Goal: Task Accomplishment & Management: Use online tool/utility

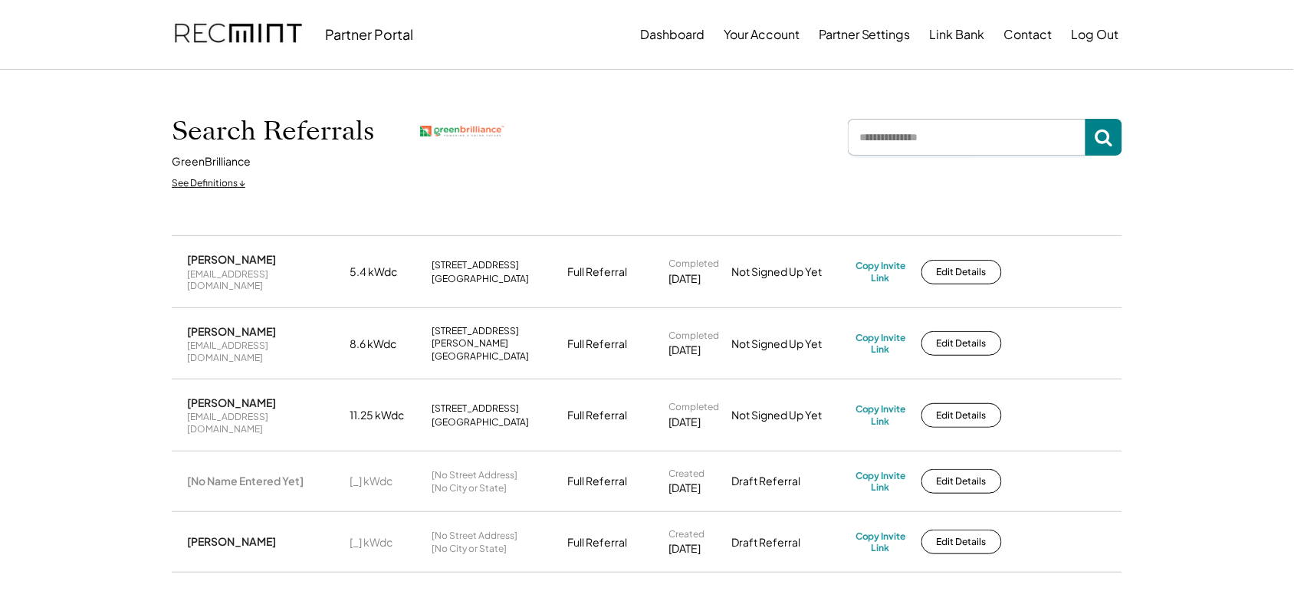
click at [969, 137] on input "input" at bounding box center [967, 137] width 238 height 37
type input "****"
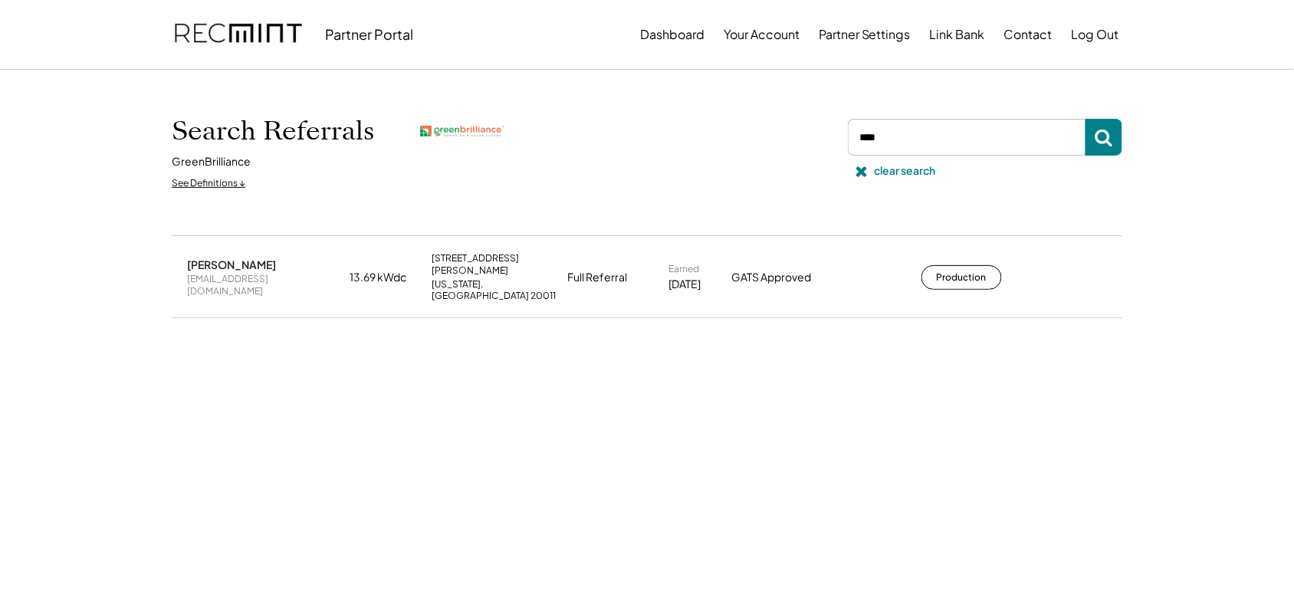
click at [267, 273] on div "[EMAIL_ADDRESS][DOMAIN_NAME]" at bounding box center [263, 285] width 153 height 24
copy div "[EMAIL_ADDRESS][DOMAIN_NAME]"
click at [870, 171] on button at bounding box center [861, 171] width 23 height 23
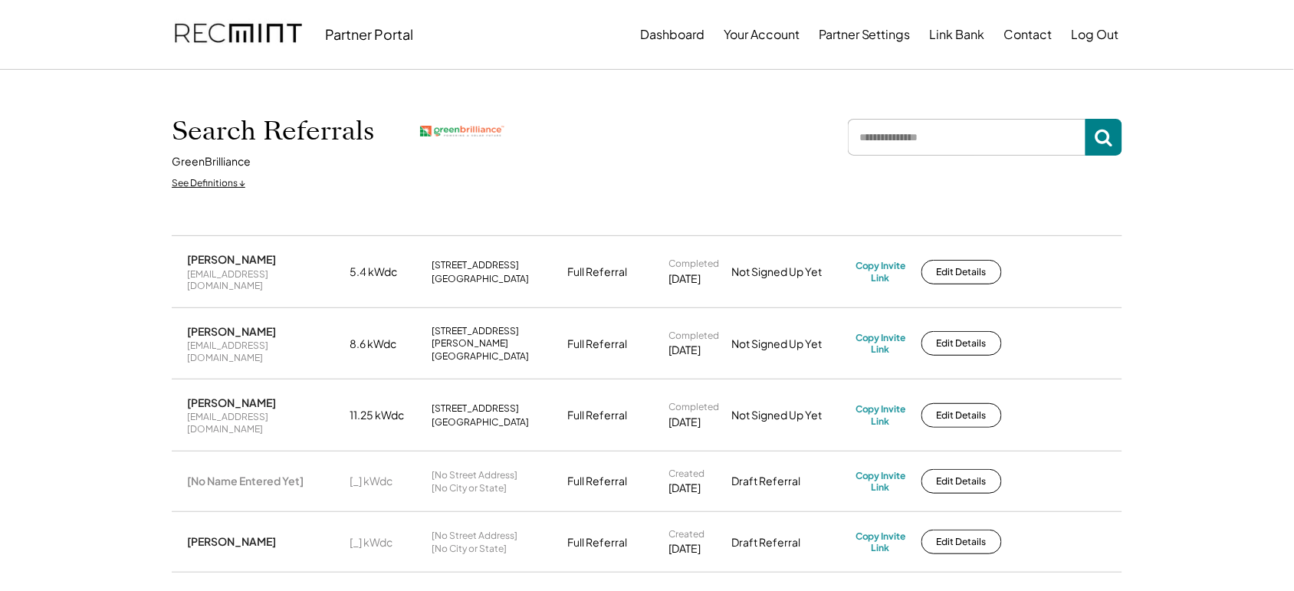
click at [593, 182] on div "Search Referrals GreenBrilliance See Definitions ↓ clear search" at bounding box center [647, 152] width 951 height 89
